Goal: Navigation & Orientation: Find specific page/section

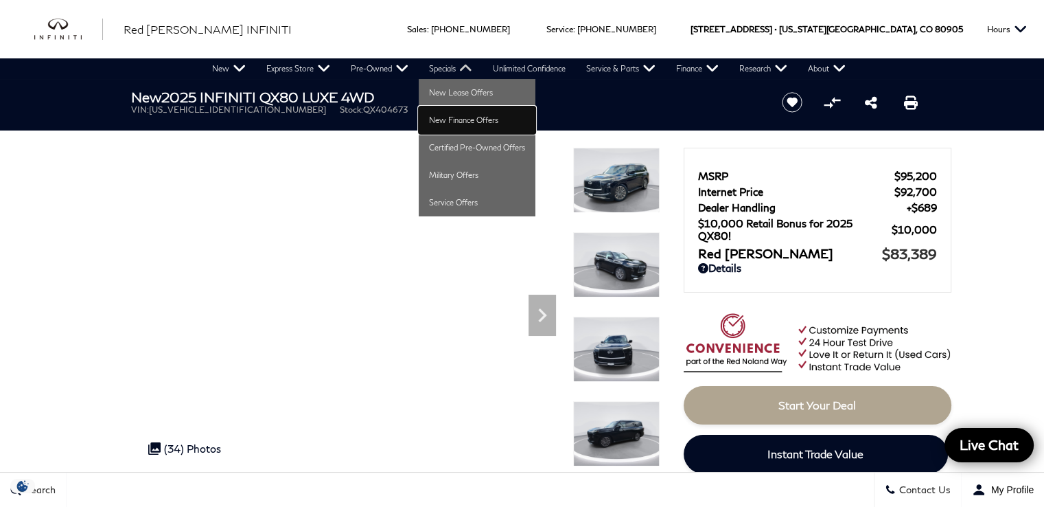
click at [447, 124] on link "New Finance Offers" at bounding box center [477, 119] width 117 height 27
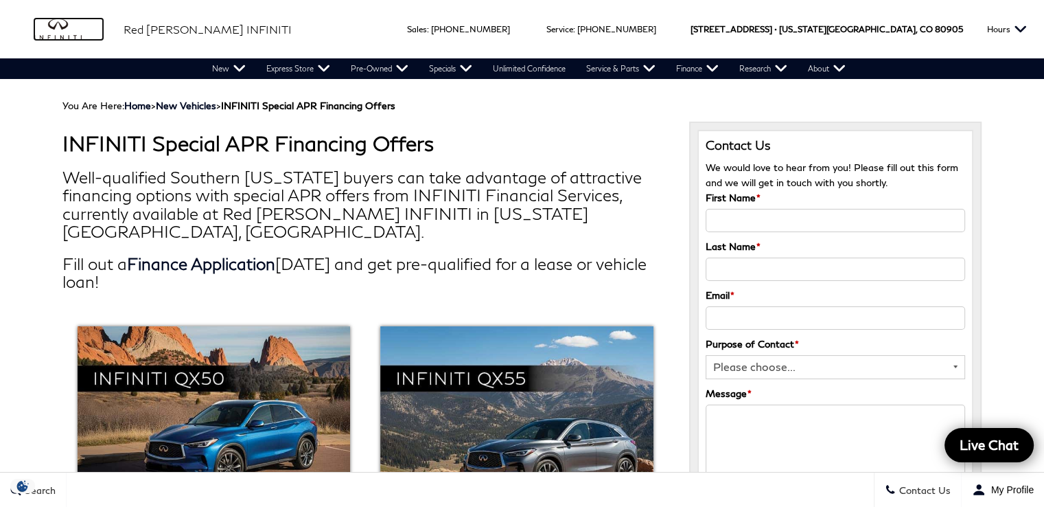
click at [69, 25] on img "infiniti" at bounding box center [68, 30] width 69 height 22
